Goal: Task Accomplishment & Management: Complete application form

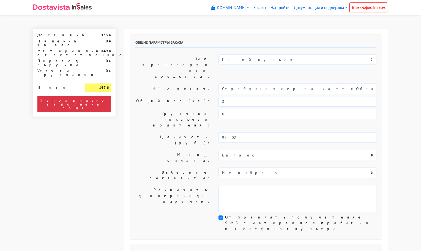
select select "11:00"
select select "21:00"
select select "[DATE]"
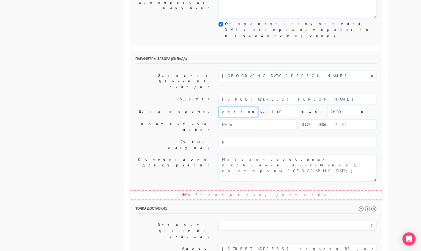
scroll to position [218, 0]
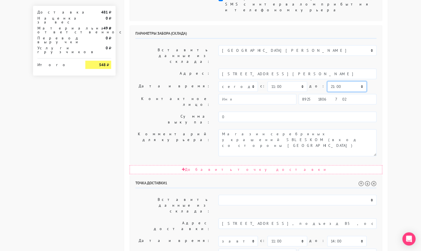
click at [331, 81] on select "00:00 00:30 01:00 01:30 02:00 02:30 03:00 03:30 04:00 04:30 05:00 05:30 06:00 0…" at bounding box center [346, 86] width 39 height 10
select select "11:30"
click at [327, 81] on select "00:00 00:30 01:00 01:30 02:00 02:30 03:00 03:30 04:00 04:30 05:00 05:30 06:00 0…" at bounding box center [346, 86] width 39 height 10
click at [287, 235] on select "00:00 00:30 01:00 01:30 02:00 02:30 03:00 03:30 04:00 04:30 05:00 05:30 06:00 0…" at bounding box center [286, 240] width 39 height 10
select select "11:30"
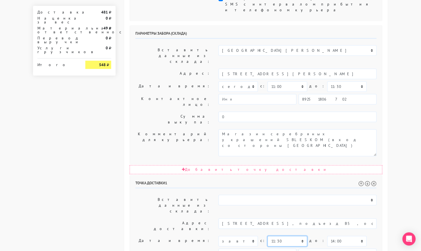
click at [267, 235] on select "00:00 00:30 01:00 01:30 02:00 02:30 03:00 03:30 04:00 04:30 05:00 05:30 06:00 0…" at bounding box center [286, 240] width 39 height 10
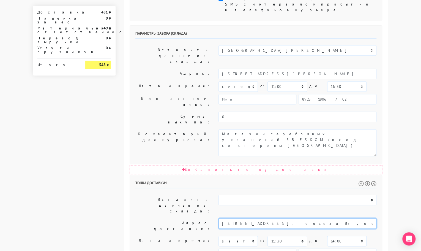
drag, startPoint x: 361, startPoint y: 137, endPoint x: 280, endPoint y: 138, distance: 80.9
click at [278, 218] on input "[STREET_ADDRESS], подъезд B5, оставить на имя [PERSON_NAME]" at bounding box center [297, 223] width 158 height 10
click at [287, 229] on li "[STREET_ADDRESS]. Аврора, бизнес-центр" at bounding box center [298, 232] width 158 height 7
type input "[STREET_ADDRESS]. Аврора, бизнес-центр"
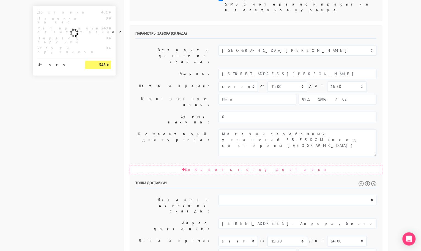
paste textarea "подъезд B5, оставить на имя [PERSON_NAME]"
drag, startPoint x: 305, startPoint y: 174, endPoint x: 276, endPoint y: 175, distance: 29.5
type textarea "Позвонить получателю за 1 час. [PHONE_NUMBER] подъезд B5, оставить на имя [PERS…"
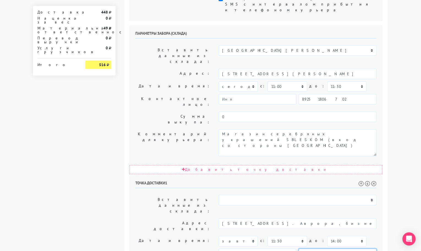
drag, startPoint x: 333, startPoint y: 163, endPoint x: 289, endPoint y: 163, distance: 43.5
click at [289, 248] on div "[PERSON_NAME] [PHONE_NUMBER]" at bounding box center [297, 253] width 158 height 10
paste input "[PHONE_NUMBER]"
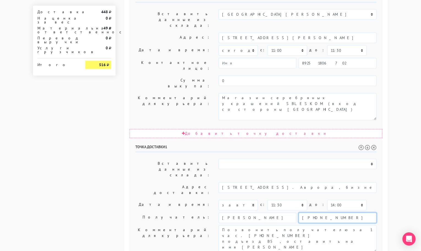
scroll to position [255, 0]
type input "[PHONE_NUMBER]"
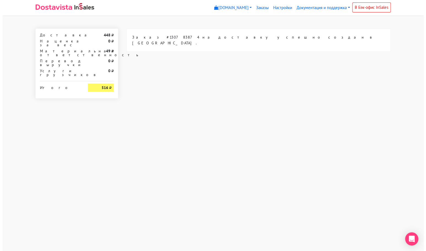
scroll to position [0, 0]
